Goal: Task Accomplishment & Management: Complete application form

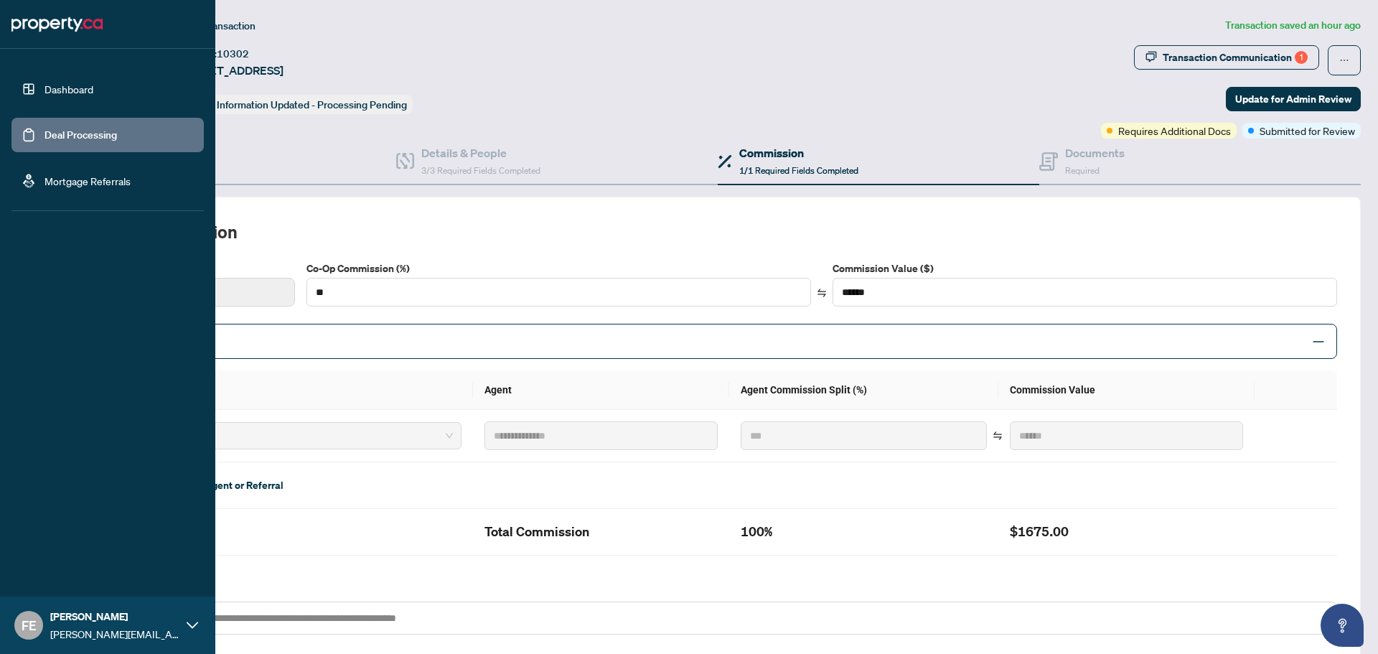
click at [55, 88] on link "Dashboard" at bounding box center [69, 89] width 49 height 13
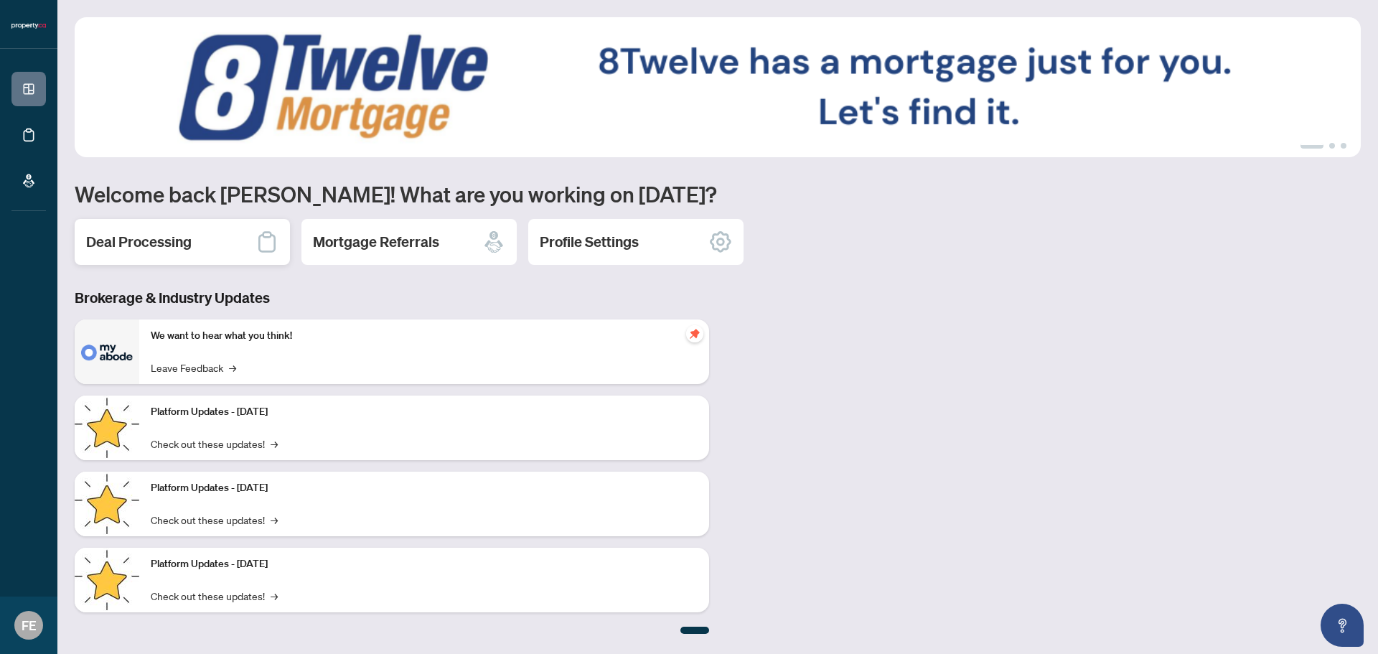
click at [179, 243] on h2 "Deal Processing" at bounding box center [139, 242] width 106 height 20
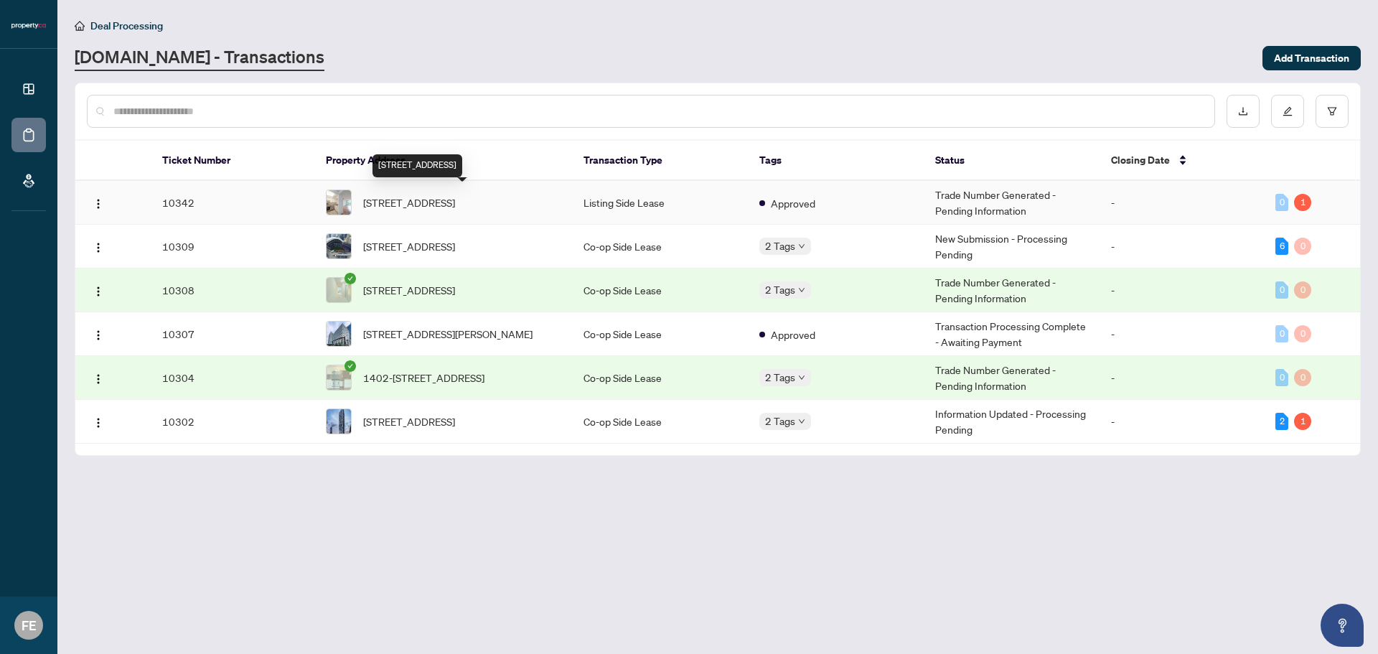
click at [455, 195] on span "[STREET_ADDRESS]" at bounding box center [409, 203] width 92 height 16
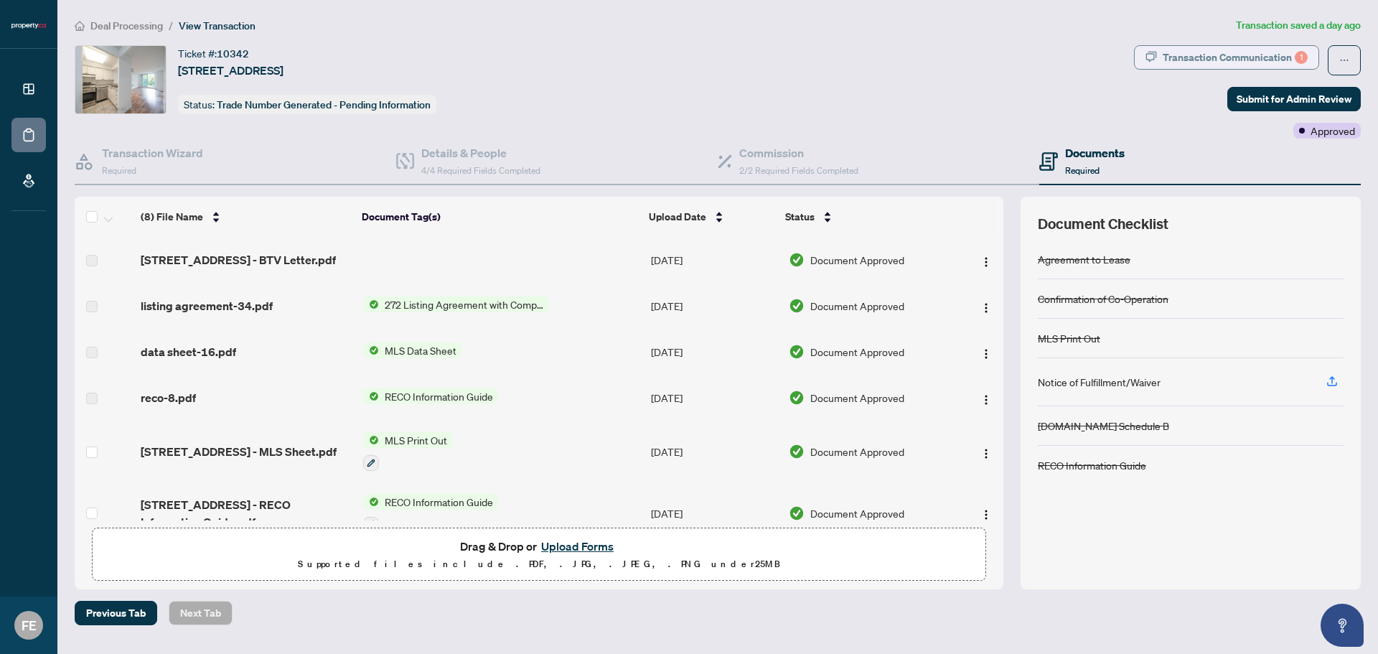
click at [1210, 57] on div "Transaction Communication 1" at bounding box center [1235, 57] width 145 height 23
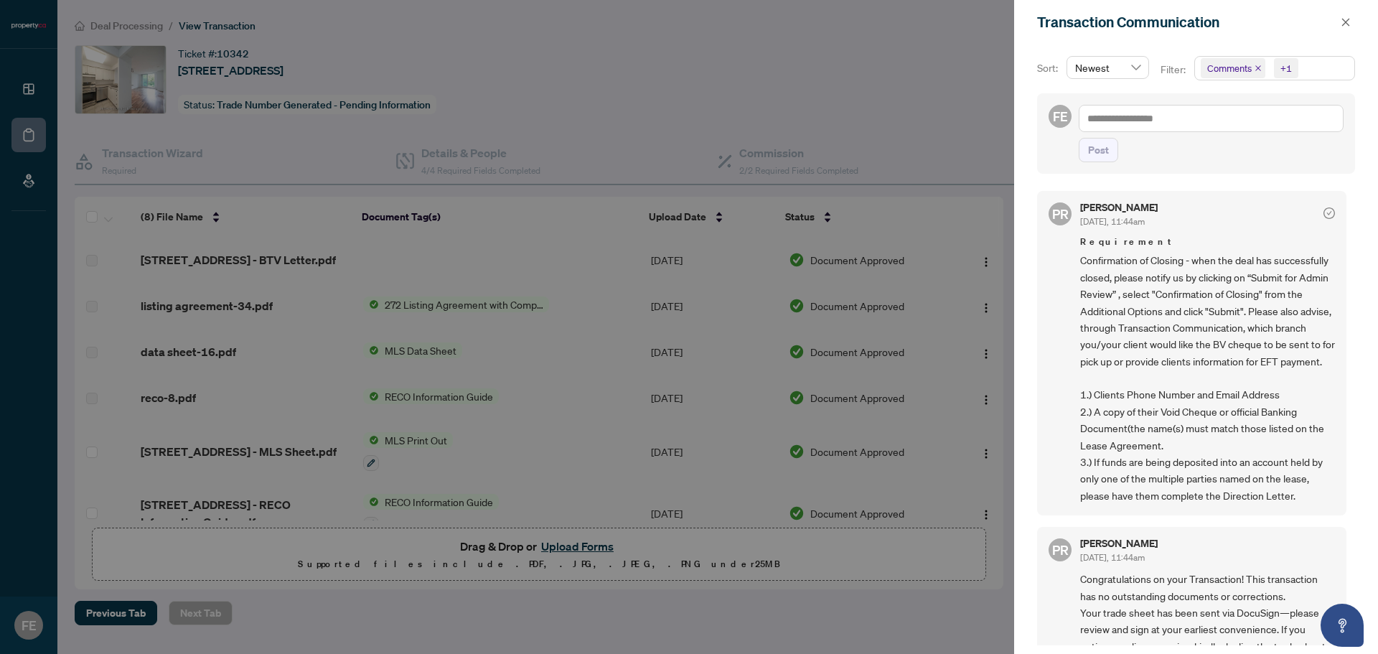
scroll to position [54, 0]
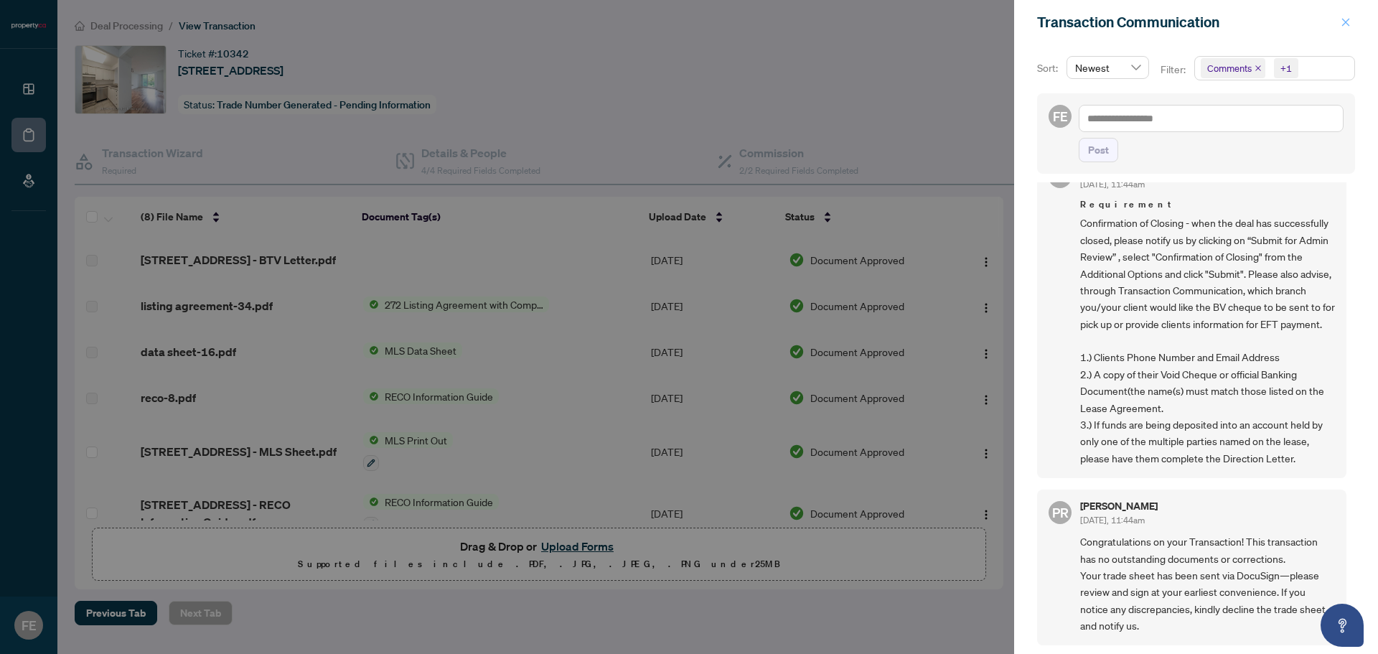
click at [1345, 19] on icon "close" at bounding box center [1346, 22] width 10 height 10
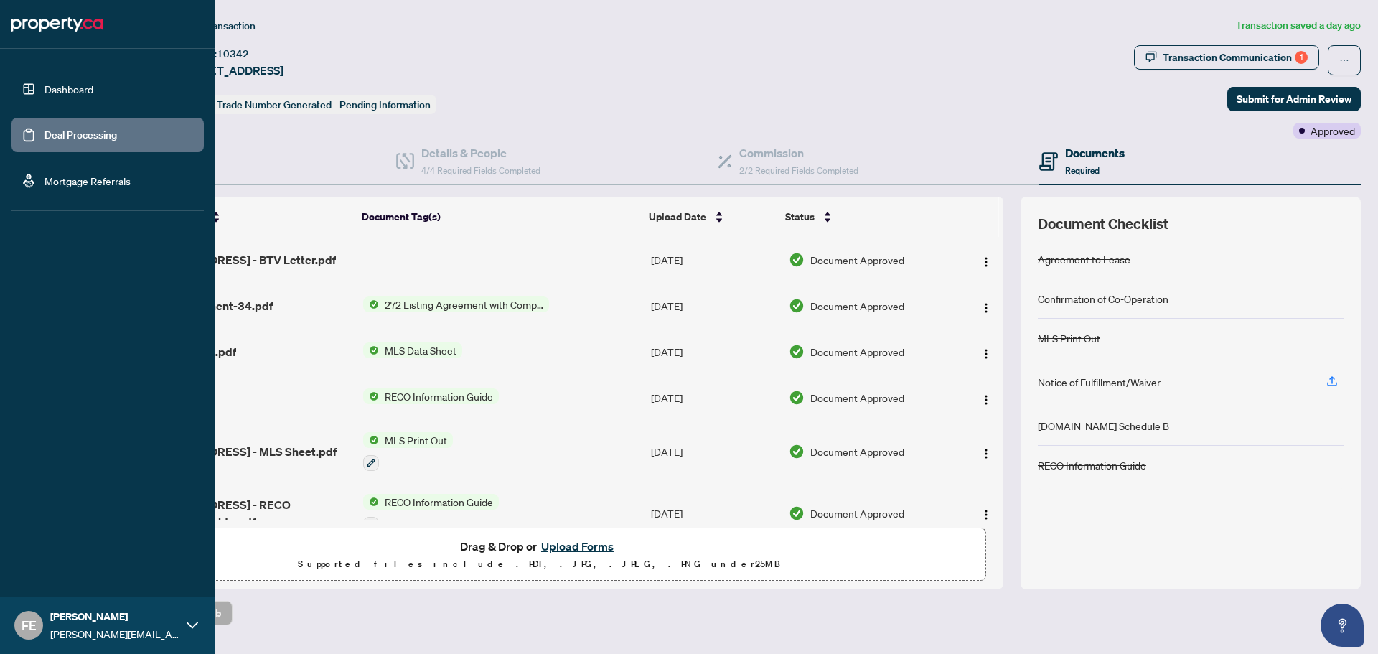
click at [50, 87] on link "Dashboard" at bounding box center [69, 89] width 49 height 13
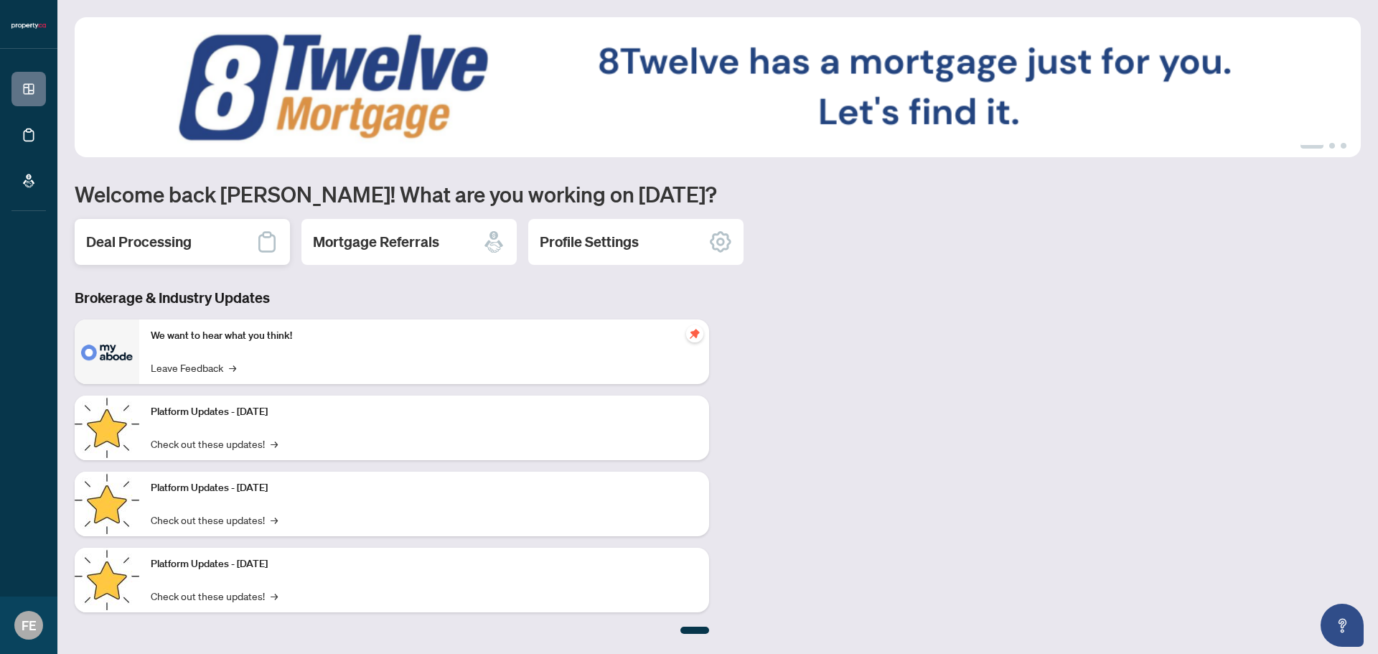
click at [121, 256] on div "Deal Processing" at bounding box center [182, 242] width 215 height 46
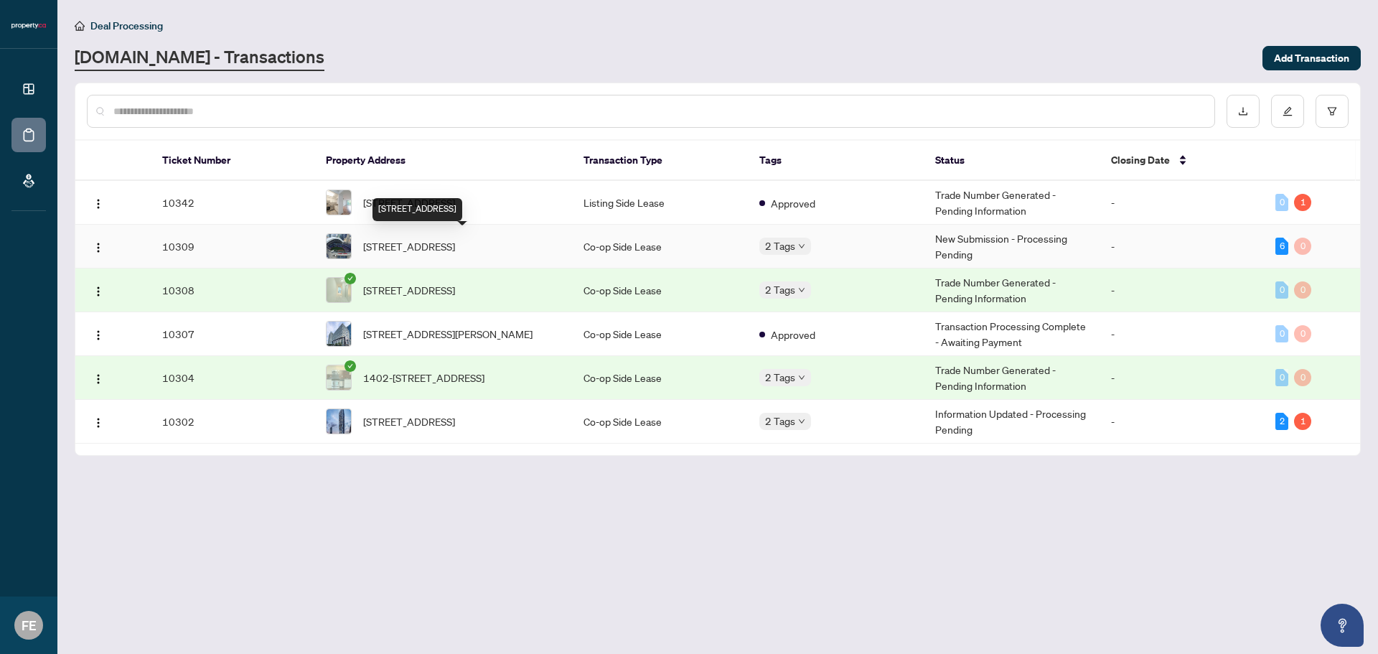
click at [455, 238] on span "[STREET_ADDRESS]" at bounding box center [409, 246] width 92 height 16
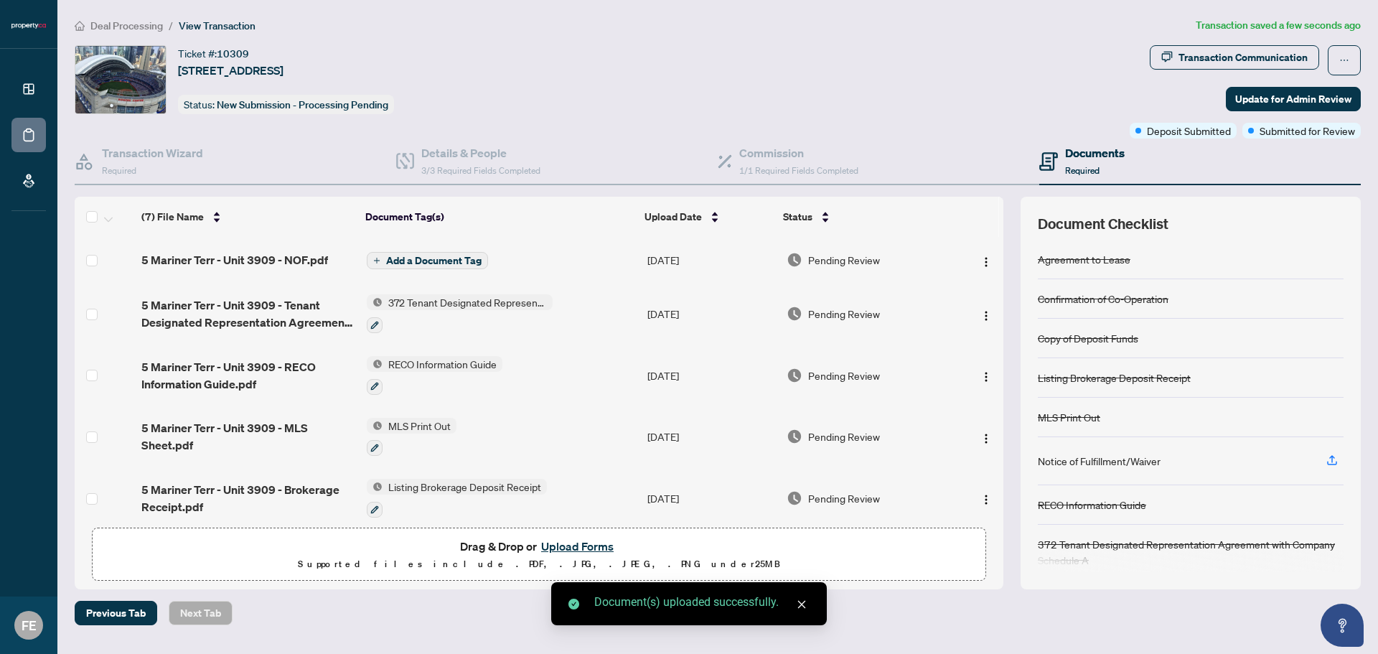
click at [419, 256] on span "Add a Document Tag" at bounding box center [433, 261] width 95 height 10
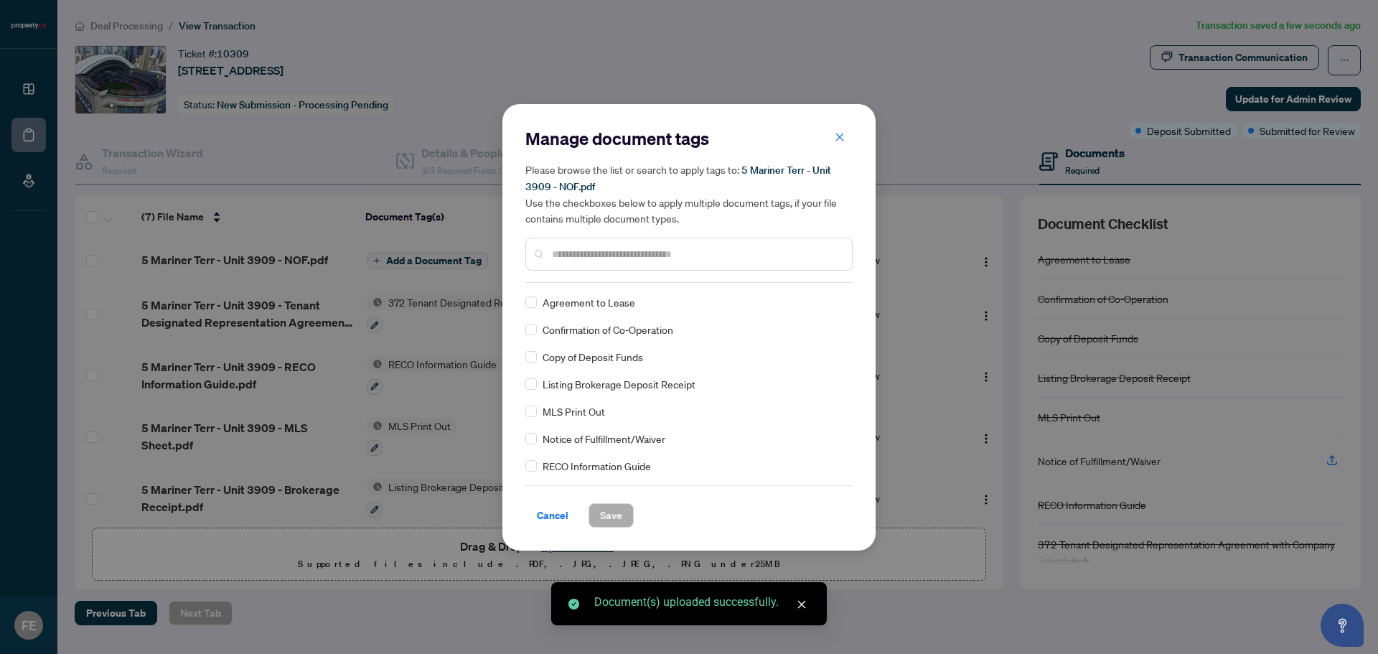
click at [602, 248] on input "text" at bounding box center [696, 254] width 289 height 16
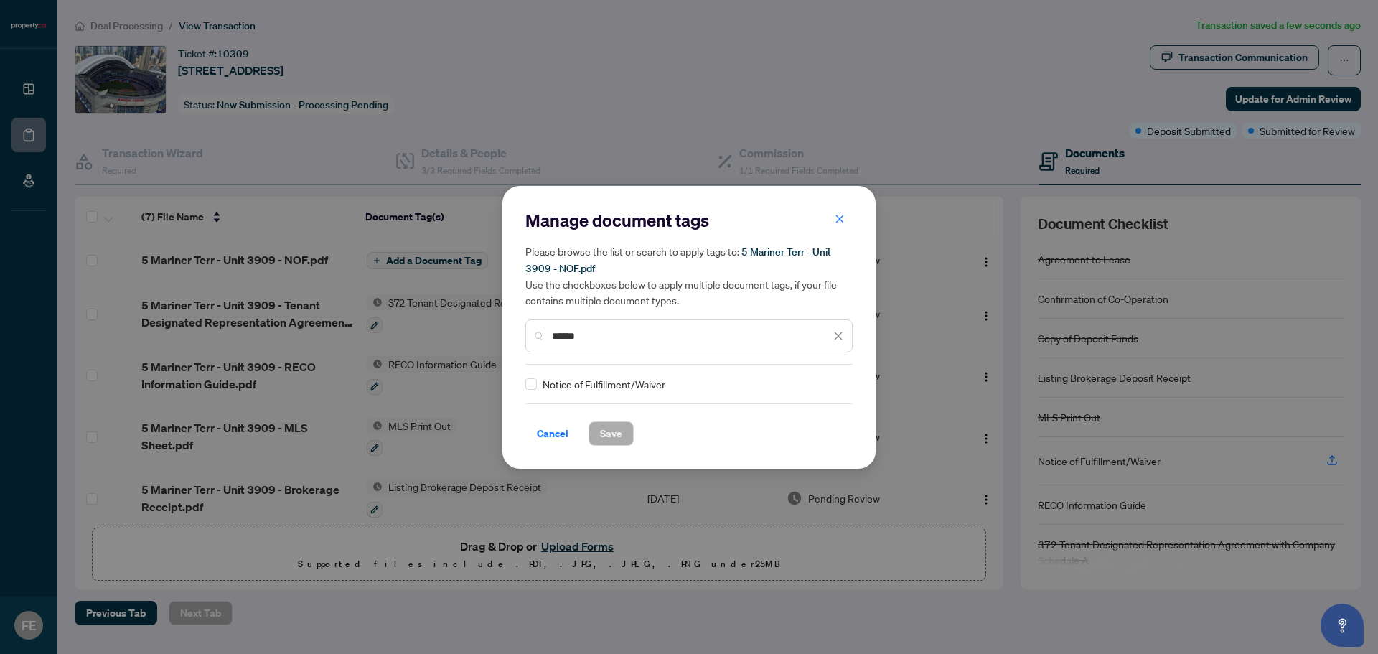
type input "******"
click at [608, 429] on span "Save" at bounding box center [611, 433] width 22 height 23
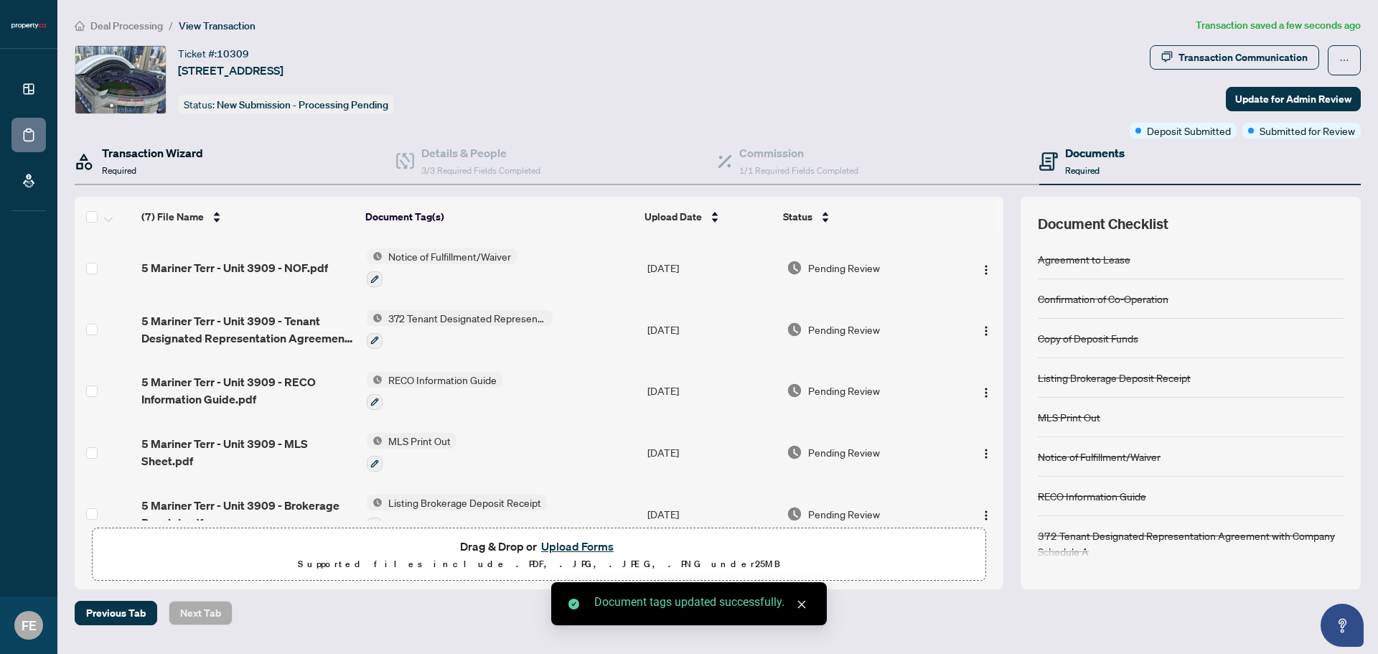
click at [163, 144] on h4 "Transaction Wizard" at bounding box center [152, 152] width 101 height 17
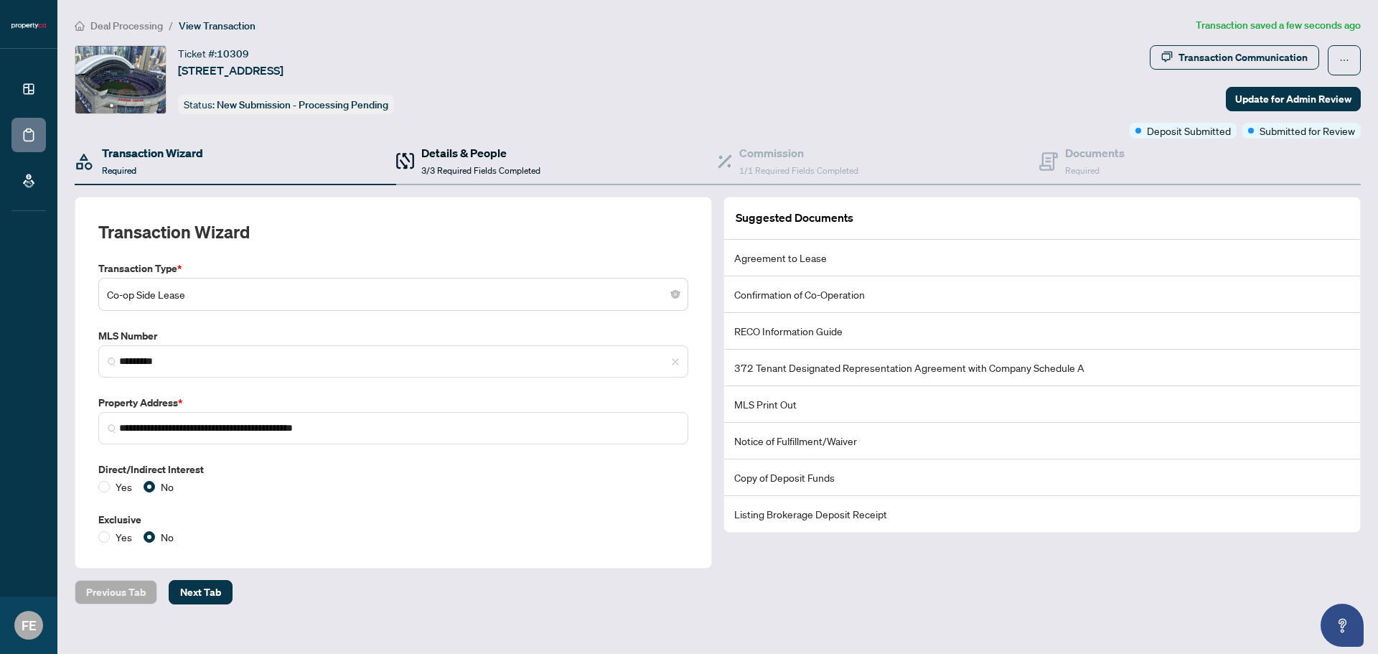
click at [453, 147] on h4 "Details & People" at bounding box center [480, 152] width 119 height 17
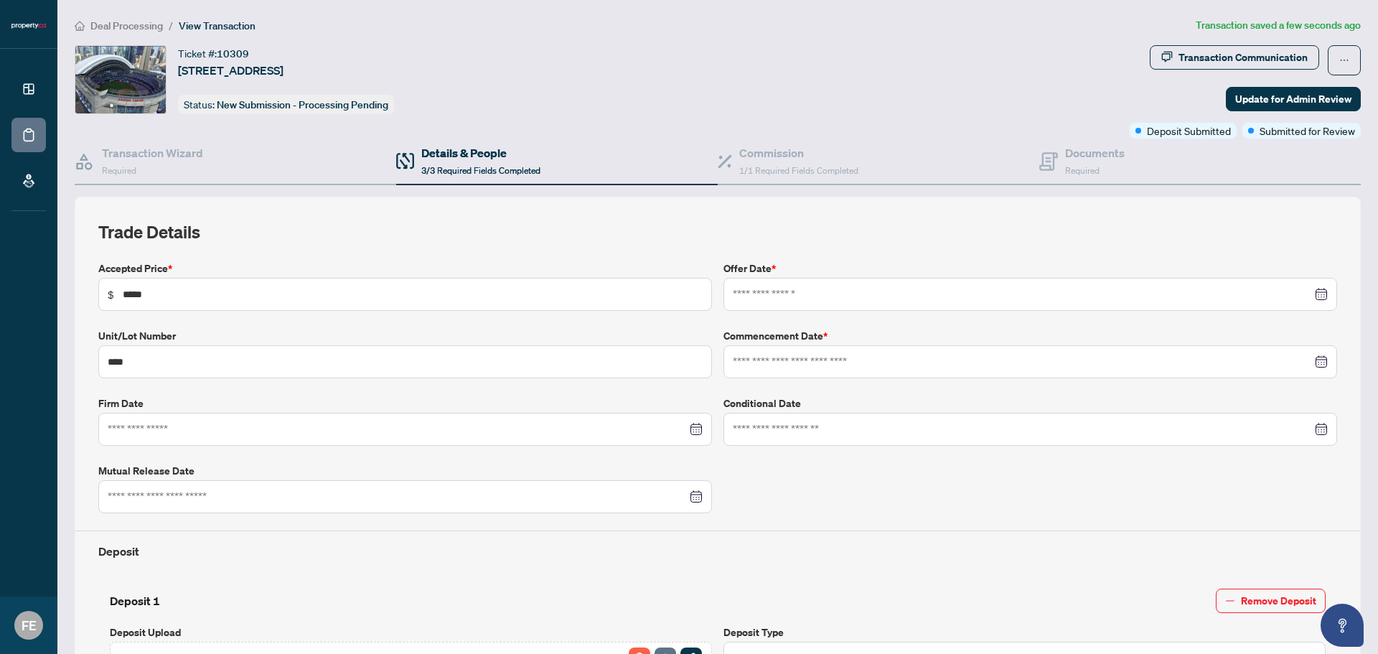
type input "**********"
click at [693, 429] on div at bounding box center [405, 429] width 595 height 16
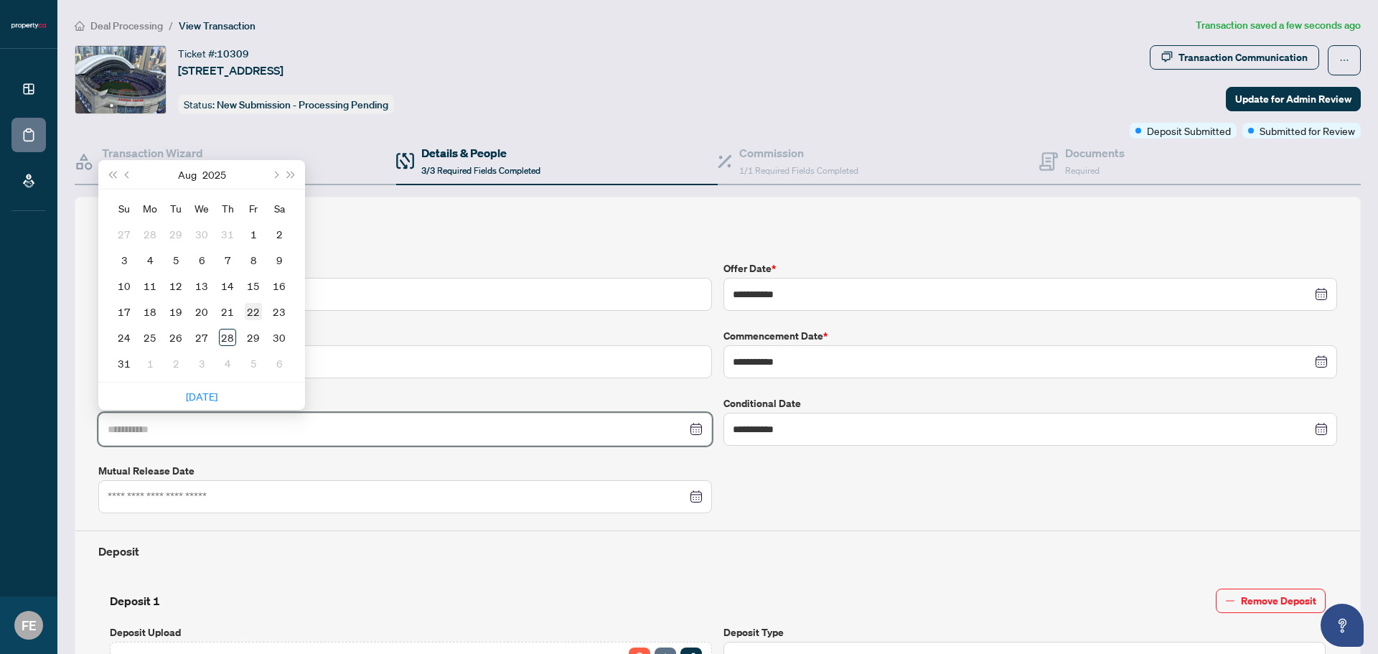
type input "**********"
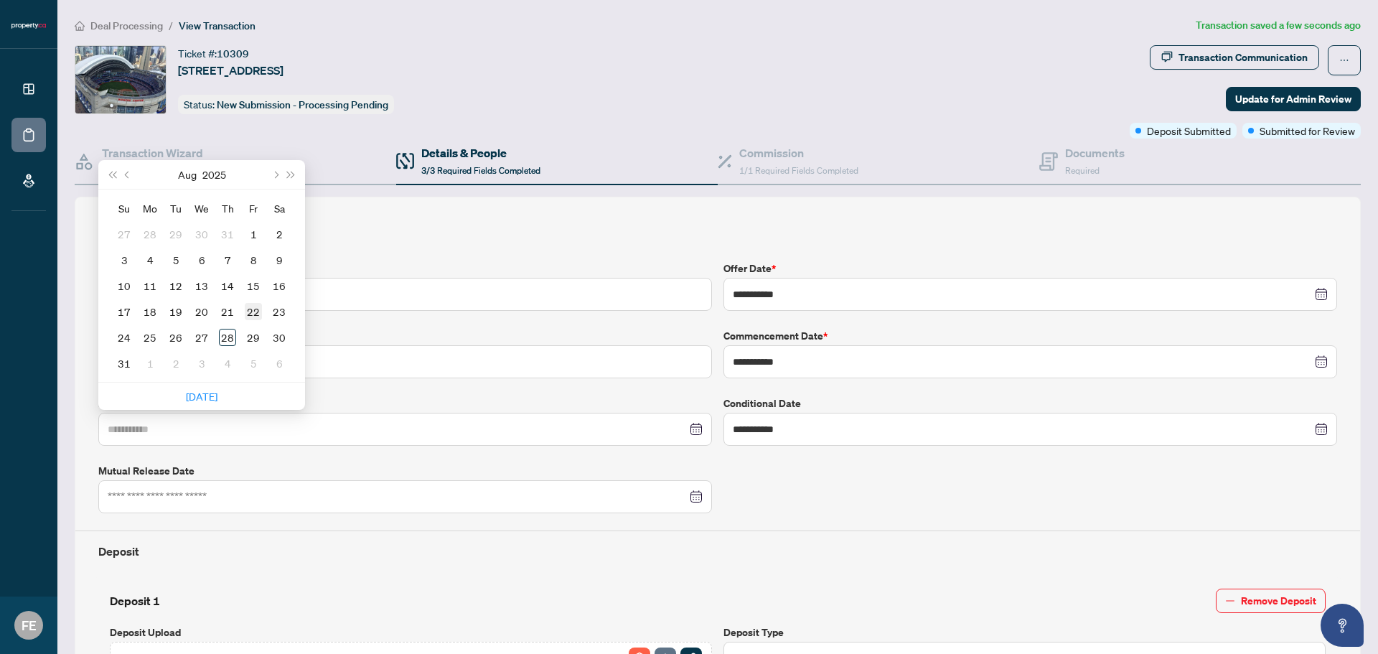
click at [255, 309] on div "22" at bounding box center [253, 311] width 17 height 17
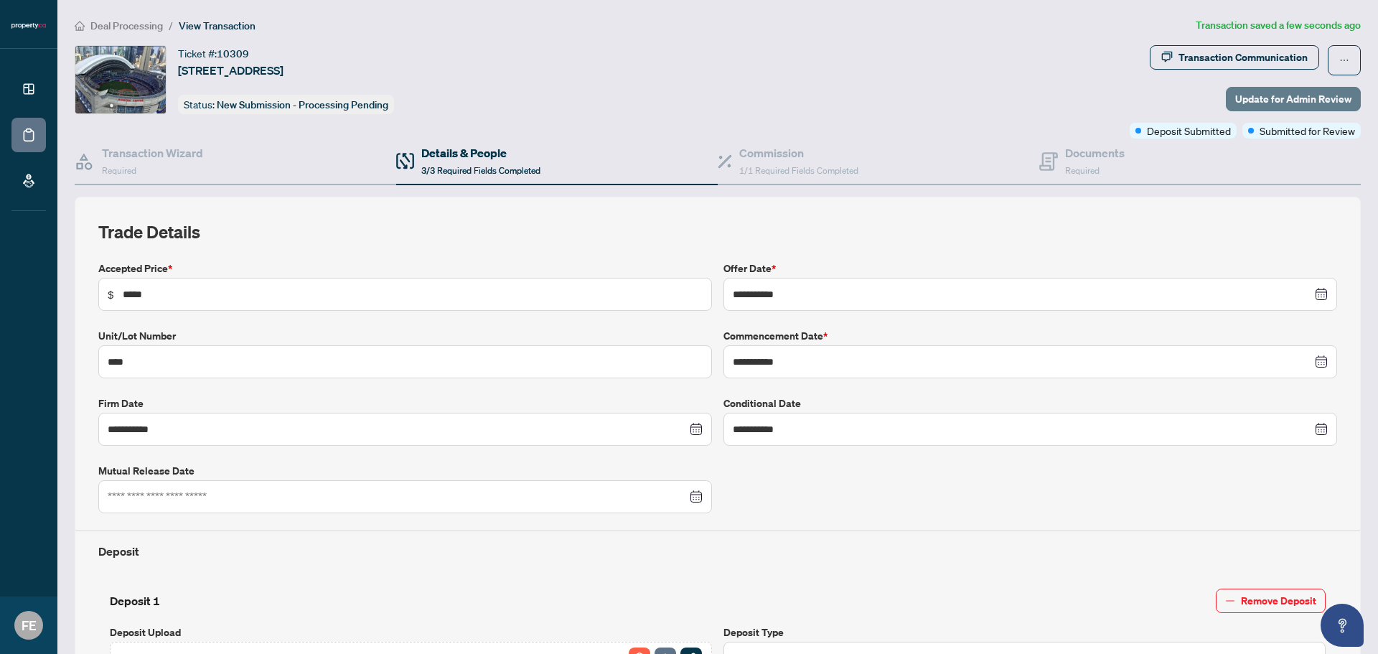
click at [1263, 95] on span "Update for Admin Review" at bounding box center [1294, 99] width 116 height 23
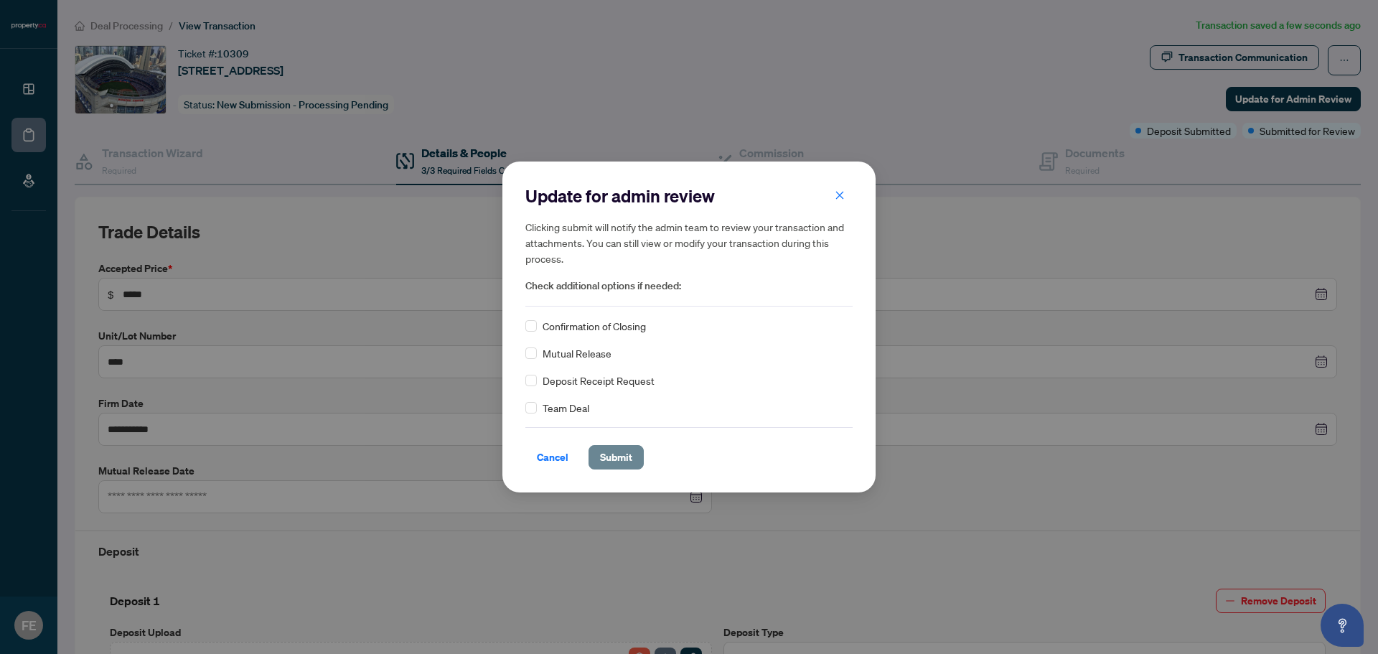
click at [619, 457] on span "Submit" at bounding box center [616, 457] width 32 height 23
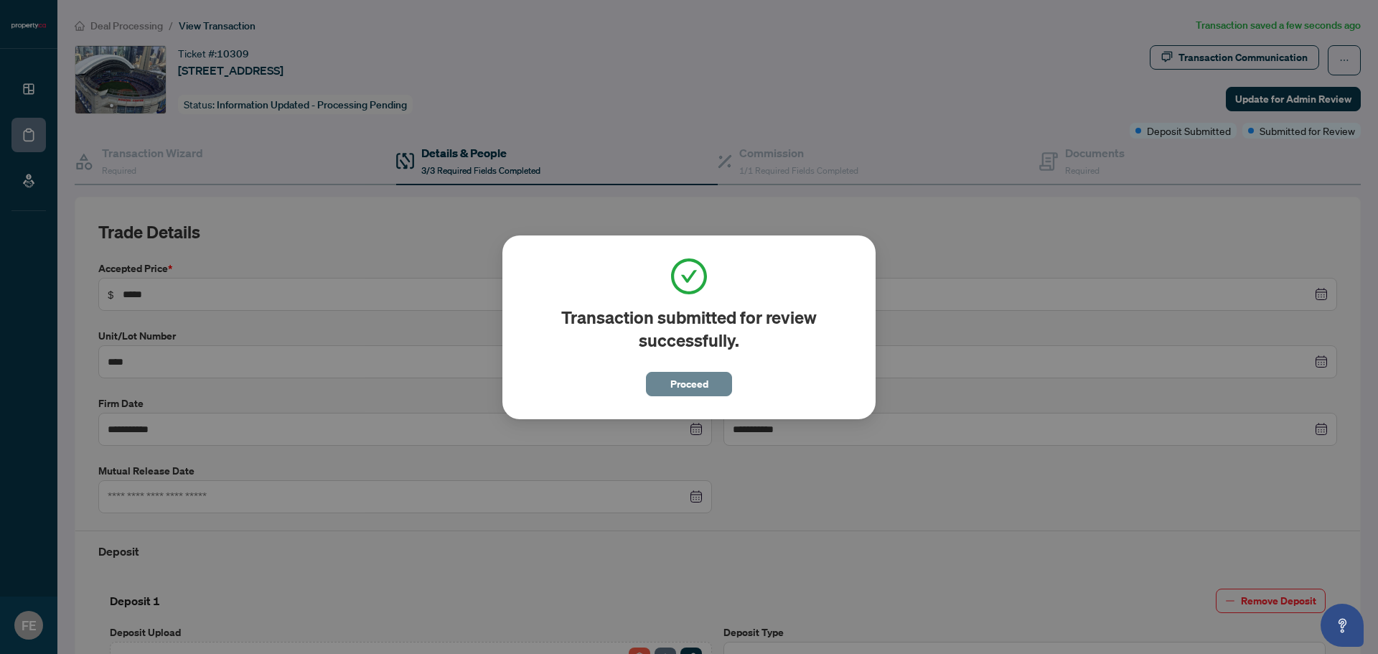
click at [693, 386] on span "Proceed" at bounding box center [690, 384] width 38 height 23
